Goal: Go to known website: Go to known website

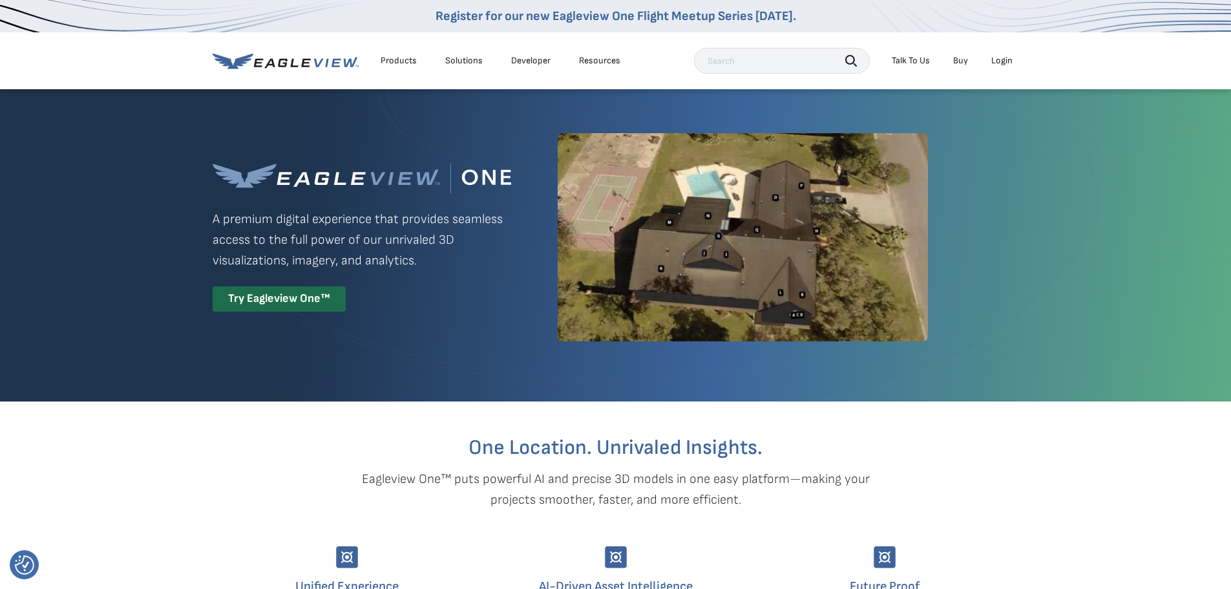
click at [994, 62] on div "Login" at bounding box center [1001, 61] width 21 height 12
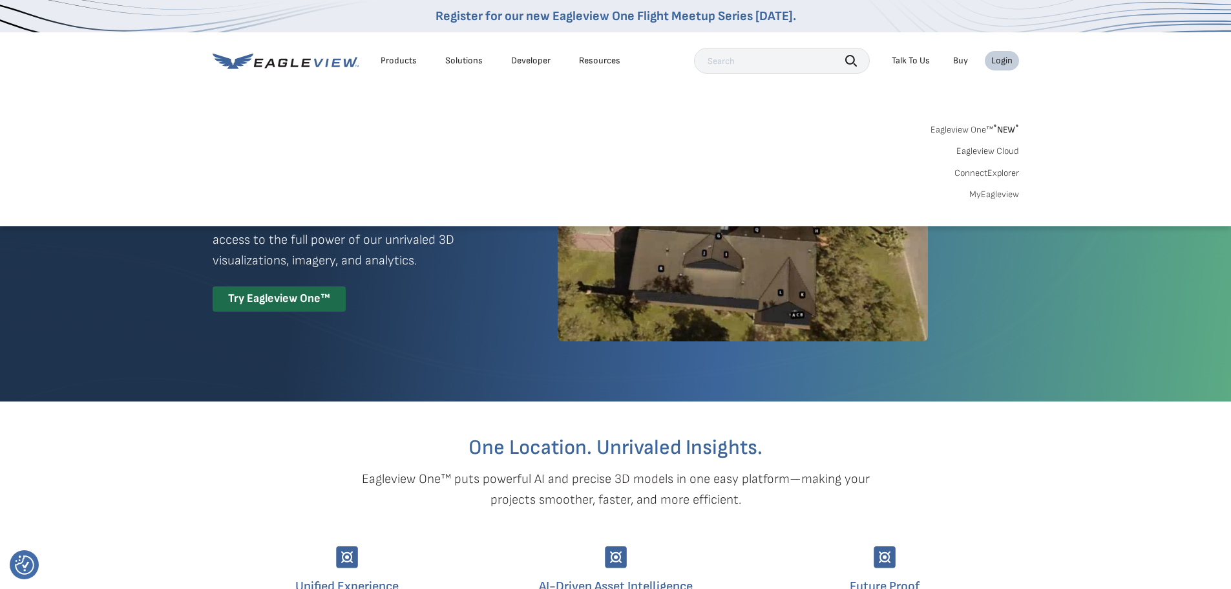
click at [974, 196] on link "MyEagleview" at bounding box center [994, 195] width 50 height 12
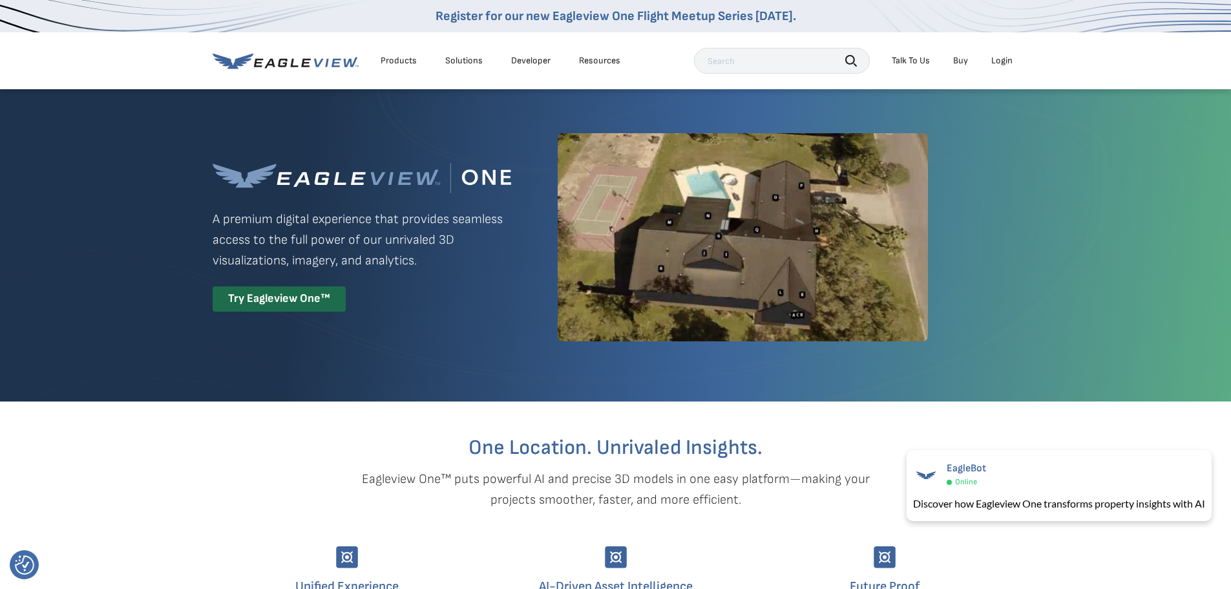
click at [1001, 58] on div "Login" at bounding box center [1001, 61] width 21 height 12
click at [1003, 64] on div "Login" at bounding box center [1001, 61] width 21 height 12
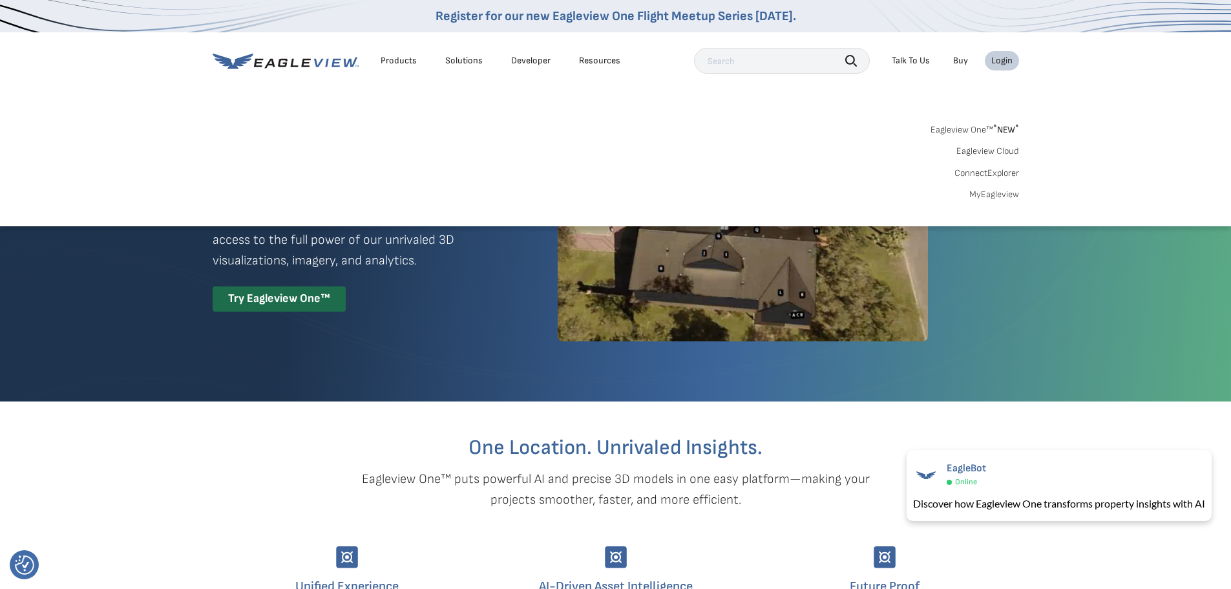
click at [985, 198] on link "MyEagleview" at bounding box center [994, 195] width 50 height 12
